Goal: Task Accomplishment & Management: Use online tool/utility

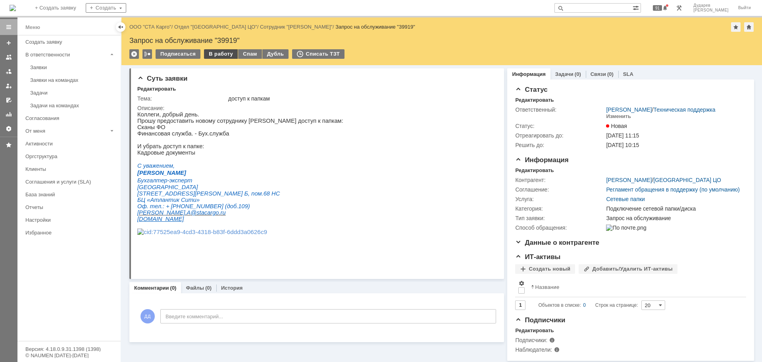
click at [218, 55] on div "В работу" at bounding box center [221, 54] width 34 height 10
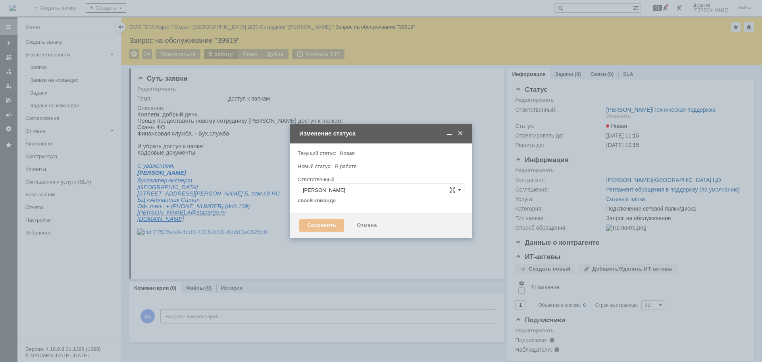
type input "Подключение сетевой папки/диска"
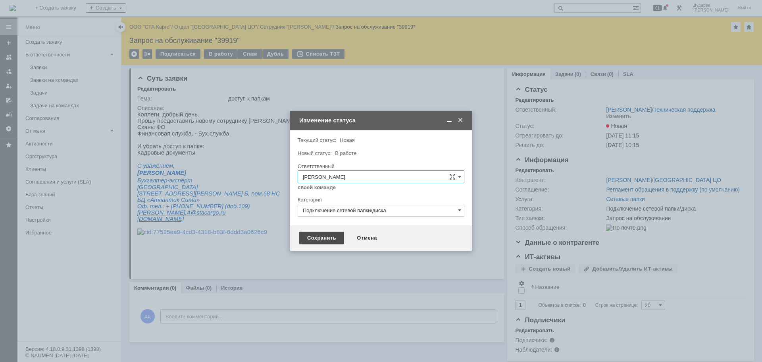
click at [320, 239] on div "Сохранить" at bounding box center [321, 238] width 45 height 13
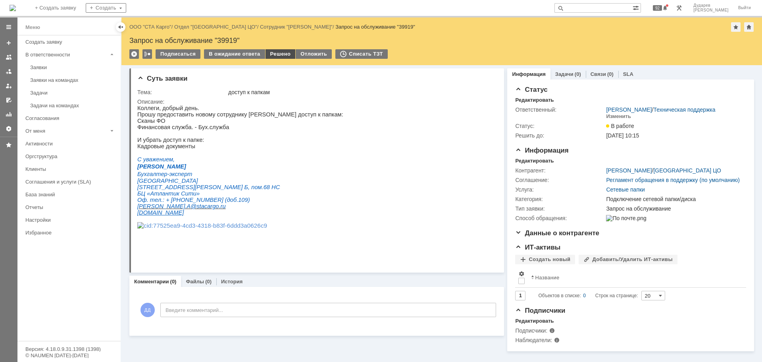
click at [279, 52] on div "Решено" at bounding box center [281, 54] width 30 height 10
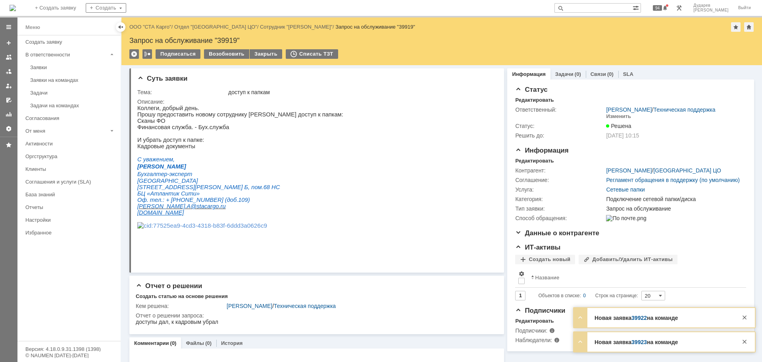
click at [616, 5] on input "text" at bounding box center [594, 8] width 78 height 10
paste input "39921"
type input "39921"
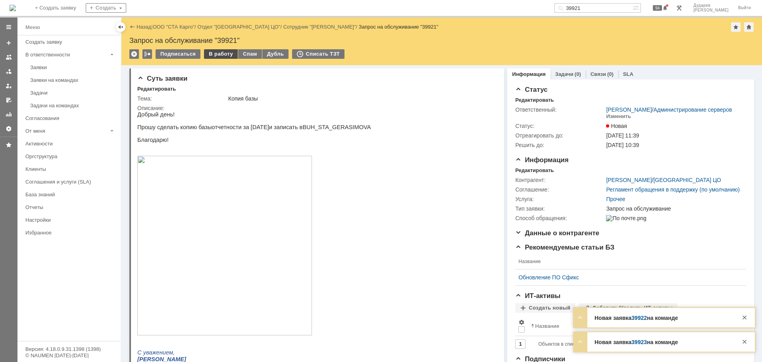
click at [221, 55] on div "В работу" at bounding box center [221, 54] width 34 height 10
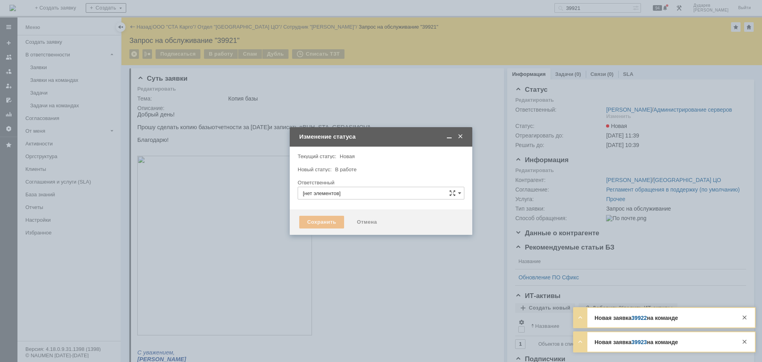
type input "[PERSON_NAME]"
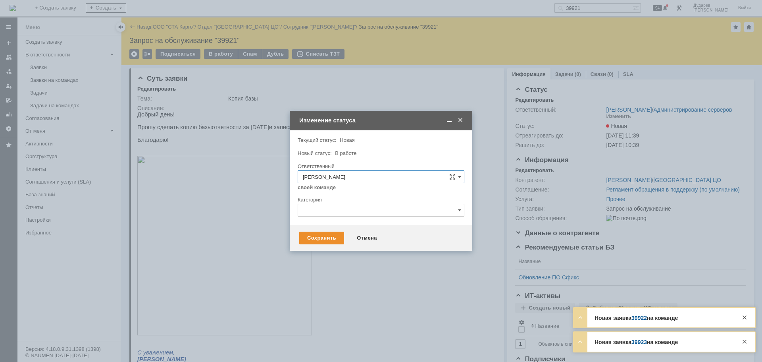
click at [348, 217] on div at bounding box center [381, 219] width 167 height 6
click at [351, 212] on input "text" at bounding box center [381, 210] width 167 height 13
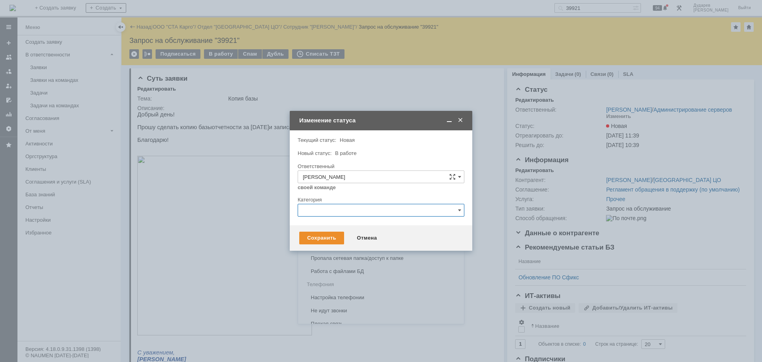
scroll to position [392, 0]
click at [365, 268] on div "Работа с файлами БД" at bounding box center [381, 265] width 166 height 13
type input "Работа с файлами БД"
click at [335, 237] on div "Сохранить" at bounding box center [321, 238] width 45 height 13
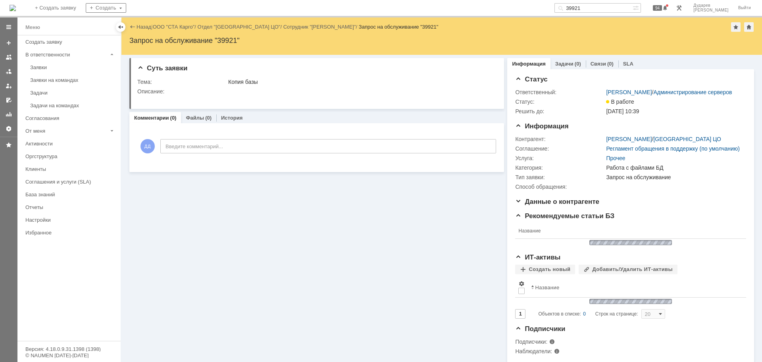
scroll to position [0, 0]
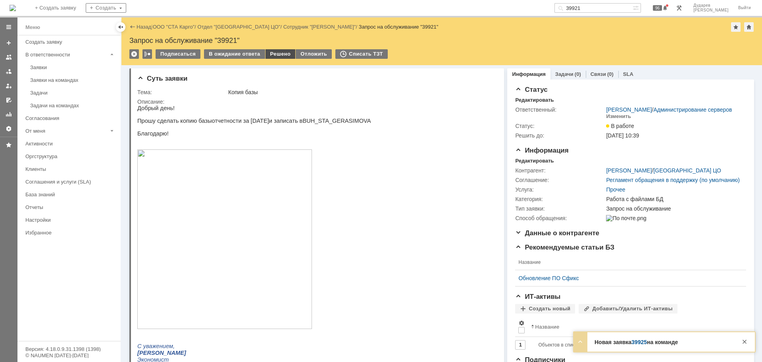
click at [282, 56] on div "Решено" at bounding box center [281, 54] width 30 height 10
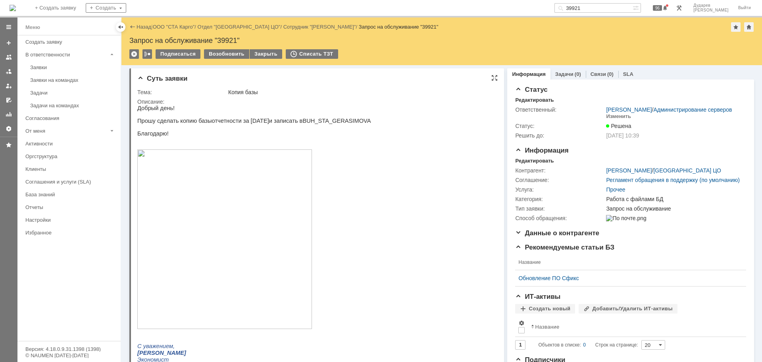
click at [423, 333] on html "Добрый день! Прошу сделать копию базы отчетности за [DATE] и запис ать в BUH_ST…" at bounding box center [313, 256] width 353 height 303
